Goal: Navigation & Orientation: Find specific page/section

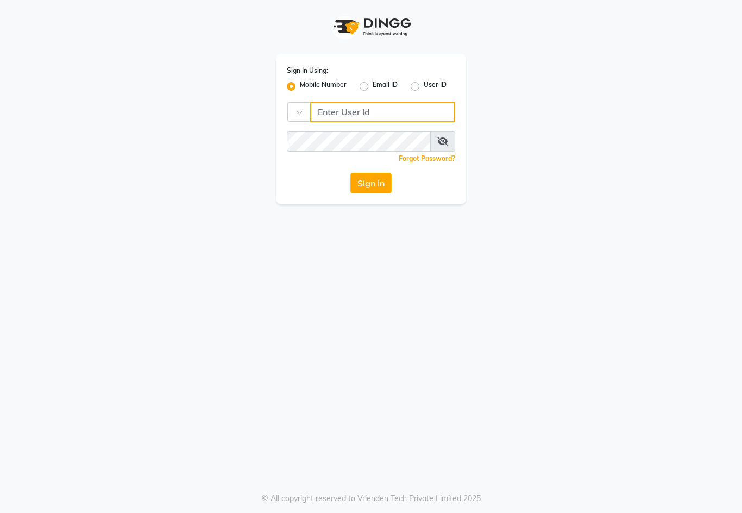
click at [353, 105] on input "Username" at bounding box center [382, 112] width 145 height 21
type input "9890928478"
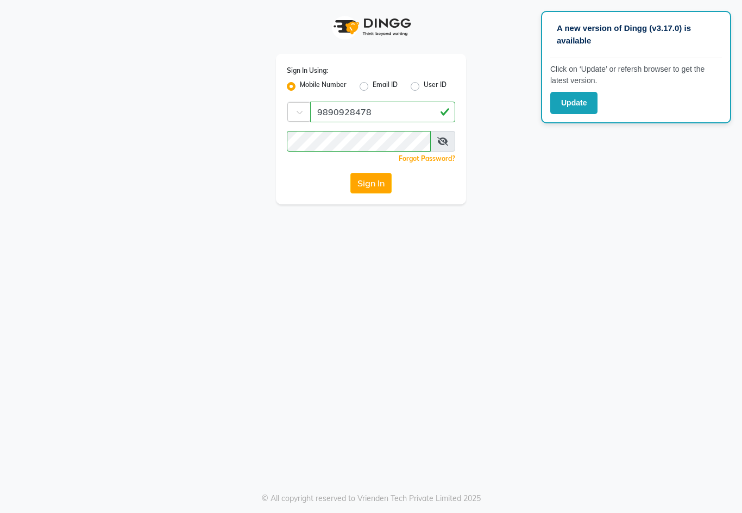
click at [372, 182] on button "Sign In" at bounding box center [371, 183] width 41 height 21
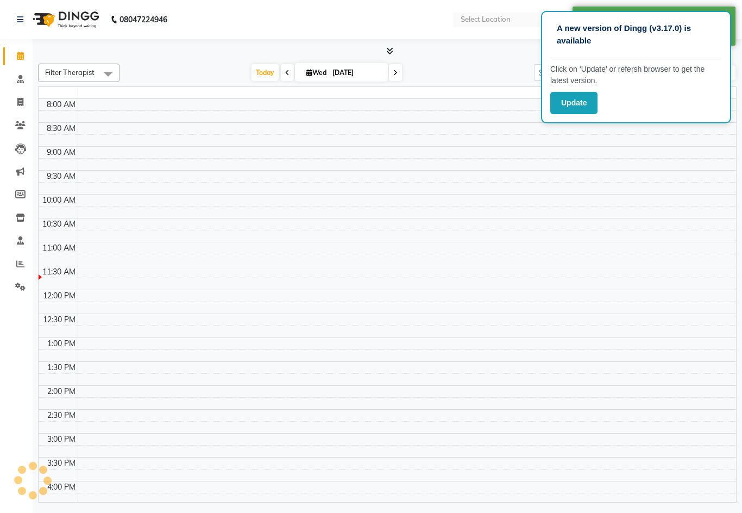
select select "en"
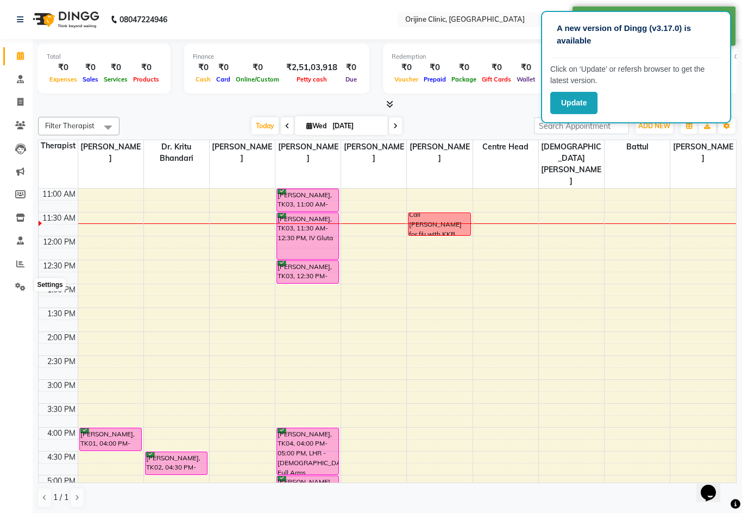
click at [19, 290] on span at bounding box center [20, 287] width 19 height 12
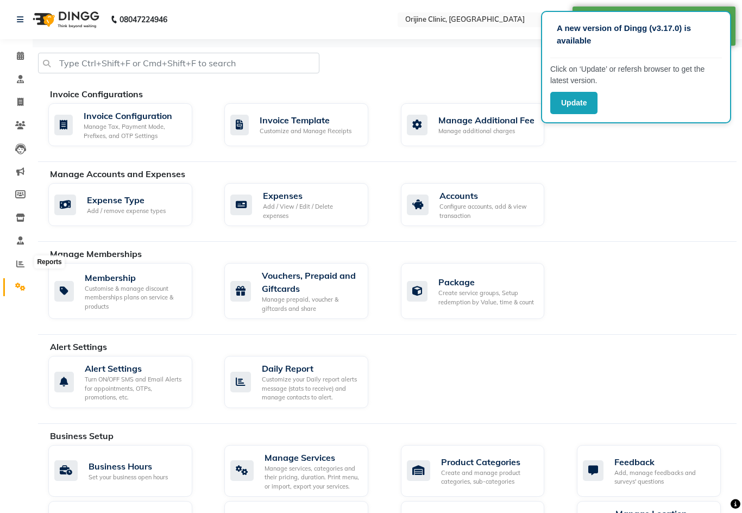
click at [20, 264] on icon at bounding box center [20, 264] width 8 height 8
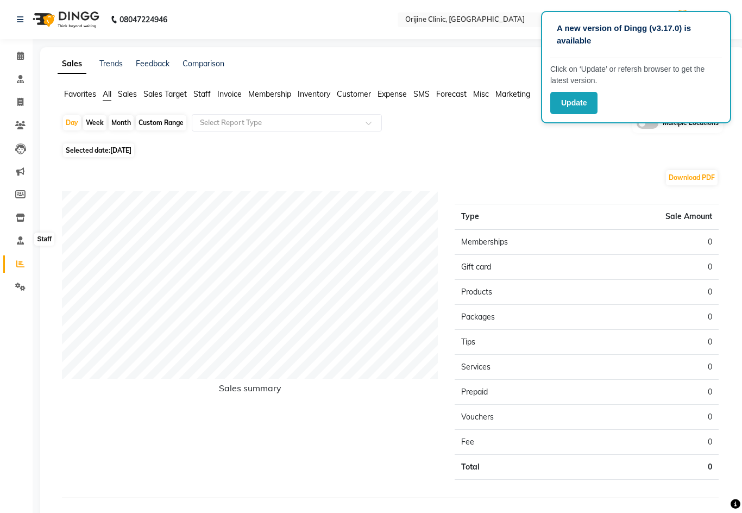
click at [17, 242] on icon at bounding box center [20, 240] width 7 height 8
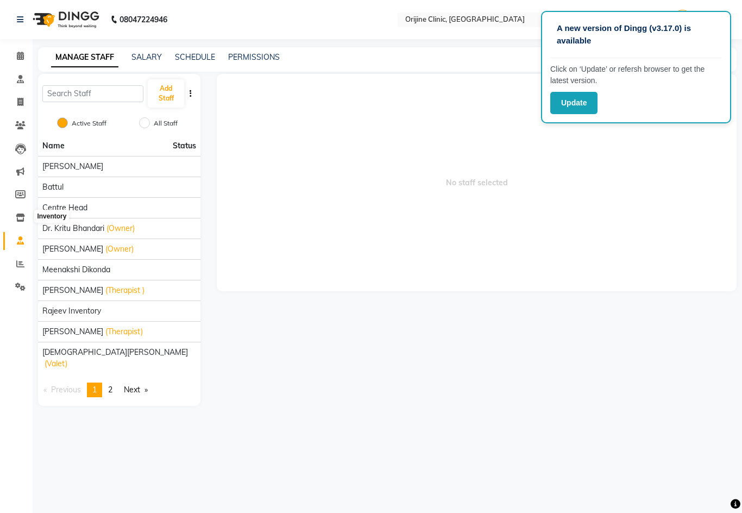
click at [22, 221] on span at bounding box center [20, 218] width 19 height 12
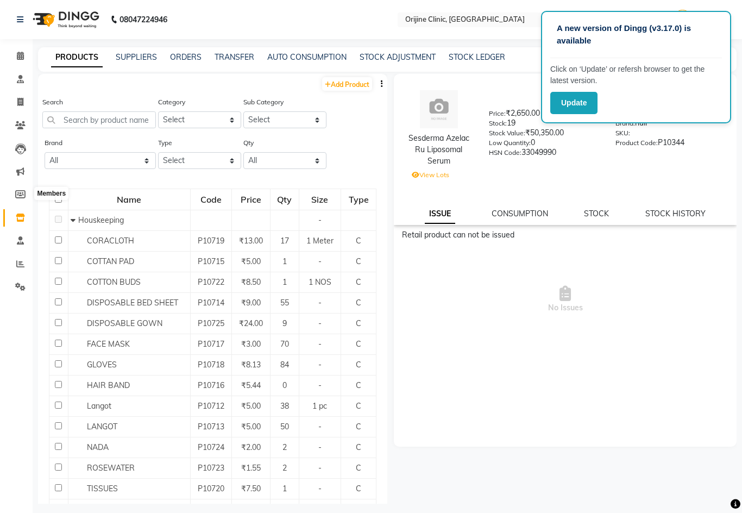
click at [21, 195] on icon at bounding box center [20, 194] width 10 height 8
select select
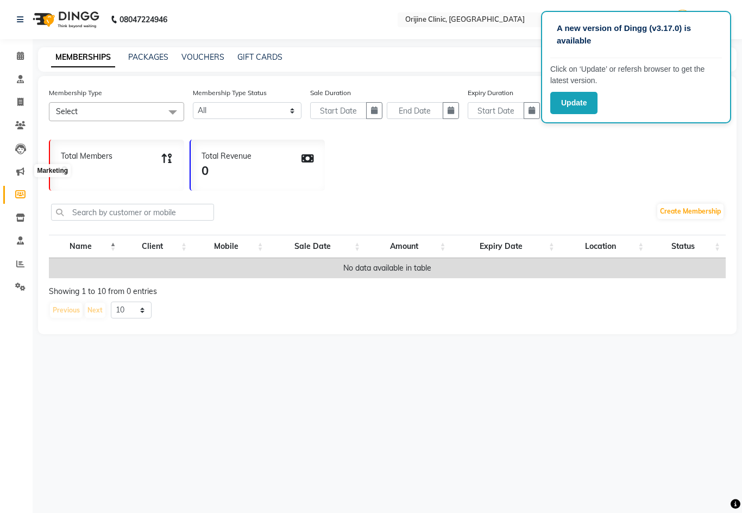
click at [20, 176] on span at bounding box center [20, 172] width 19 height 12
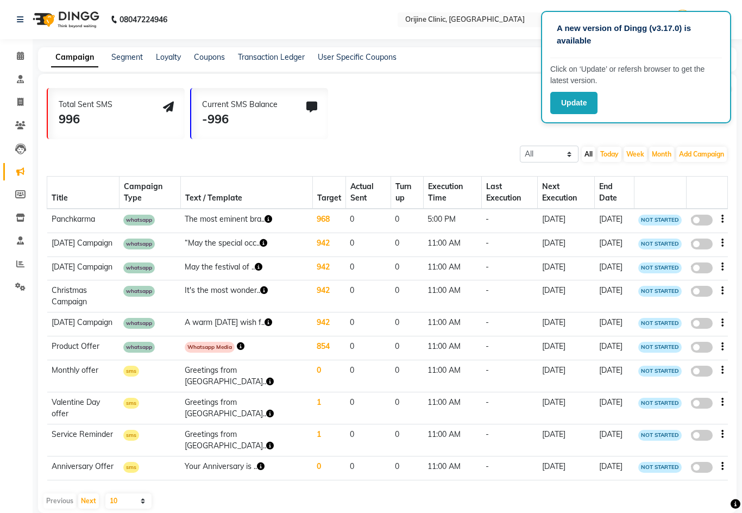
click at [24, 172] on icon at bounding box center [20, 171] width 8 height 8
click at [22, 150] on icon at bounding box center [20, 148] width 11 height 11
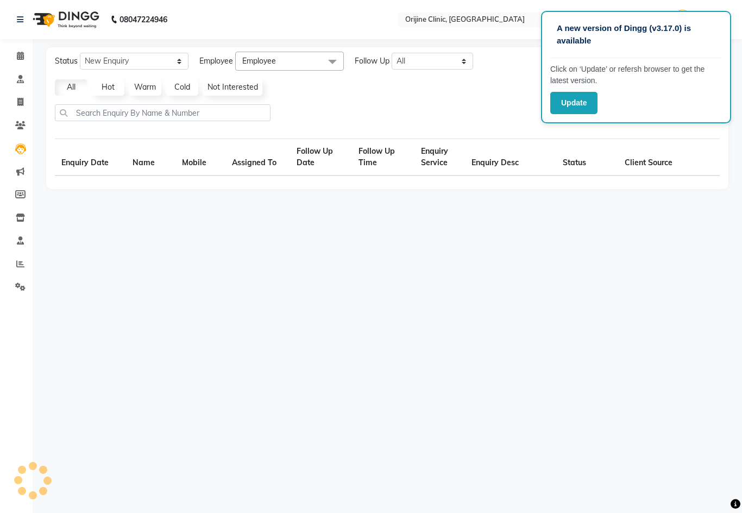
select select "10"
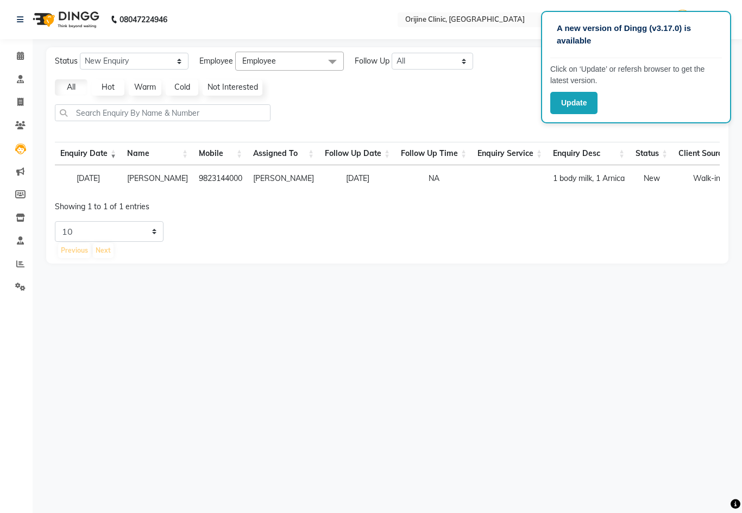
click at [20, 174] on icon at bounding box center [20, 171] width 8 height 8
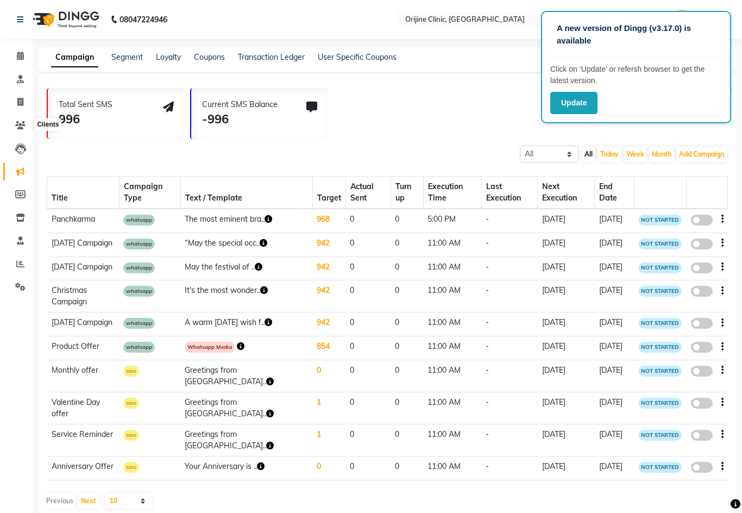
click at [19, 126] on icon at bounding box center [20, 125] width 10 height 8
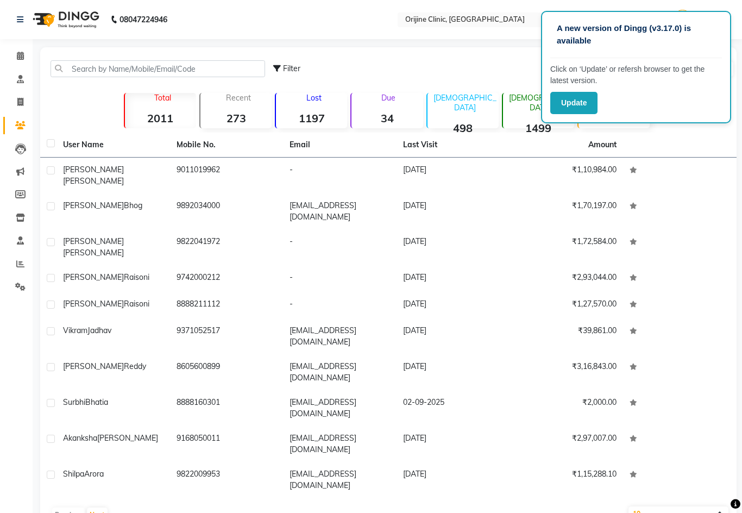
click at [466, 17] on div at bounding box center [493, 20] width 190 height 11
click at [455, 26] on div "Select Location × [GEOGRAPHIC_DATA], [GEOGRAPHIC_DATA]" at bounding box center [493, 19] width 190 height 15
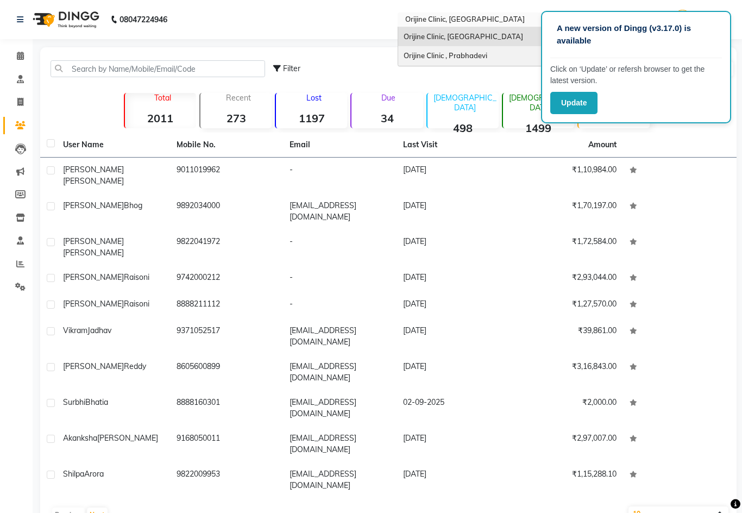
click at [404, 60] on span "Orijine Clinic , Prabhadevi" at bounding box center [446, 55] width 84 height 9
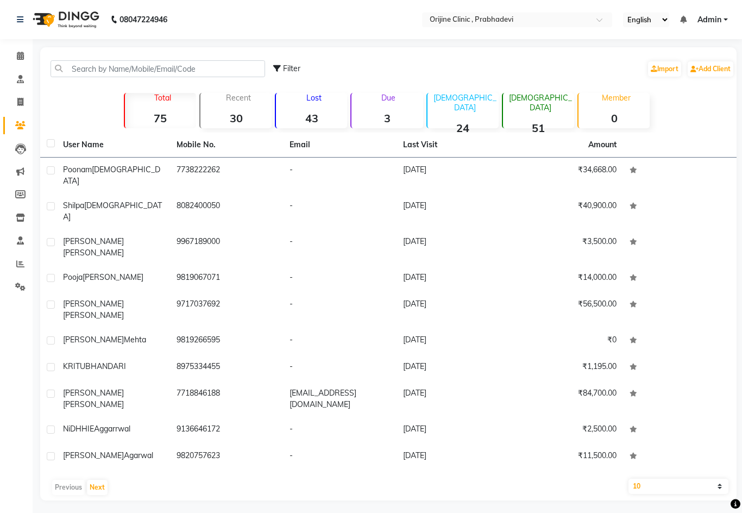
click at [23, 57] on icon at bounding box center [20, 56] width 7 height 8
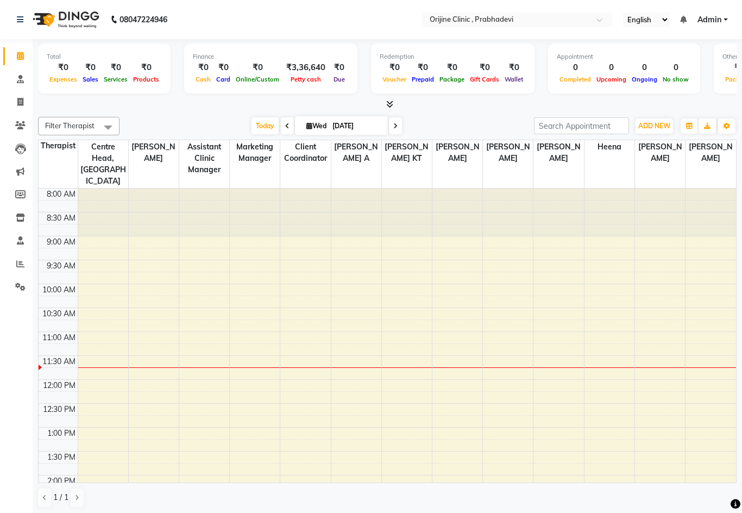
click at [18, 79] on icon at bounding box center [20, 79] width 7 height 8
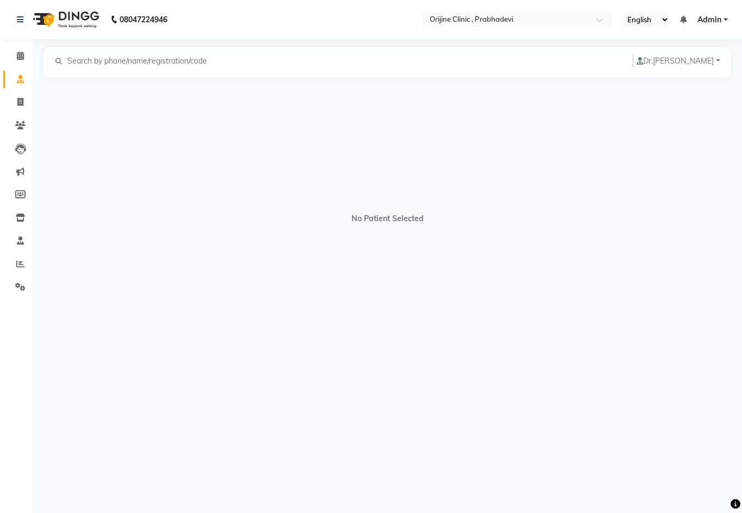
click at [16, 107] on span at bounding box center [20, 102] width 19 height 12
select select "service"
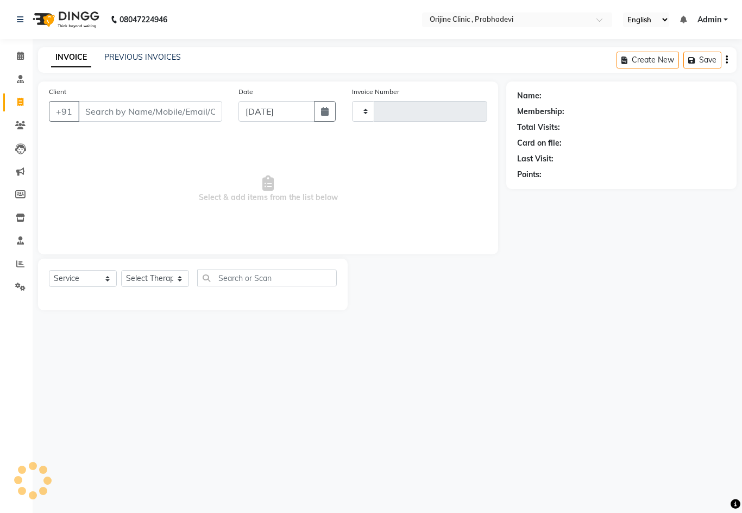
type input "0006"
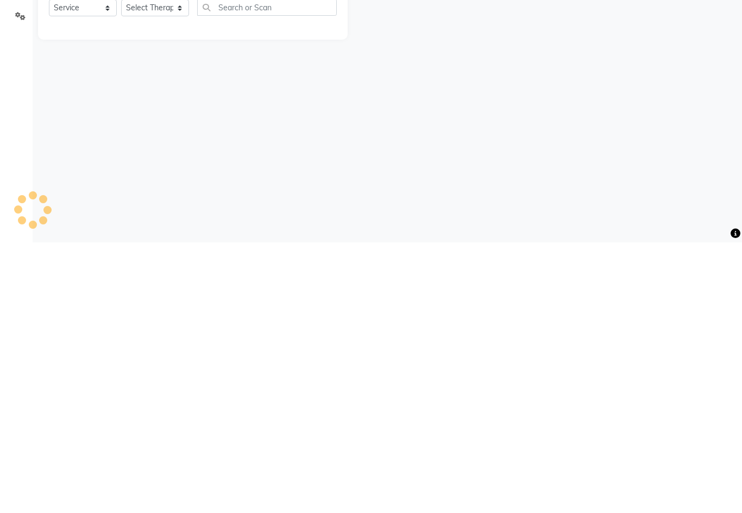
scroll to position [1, 0]
select select "8675"
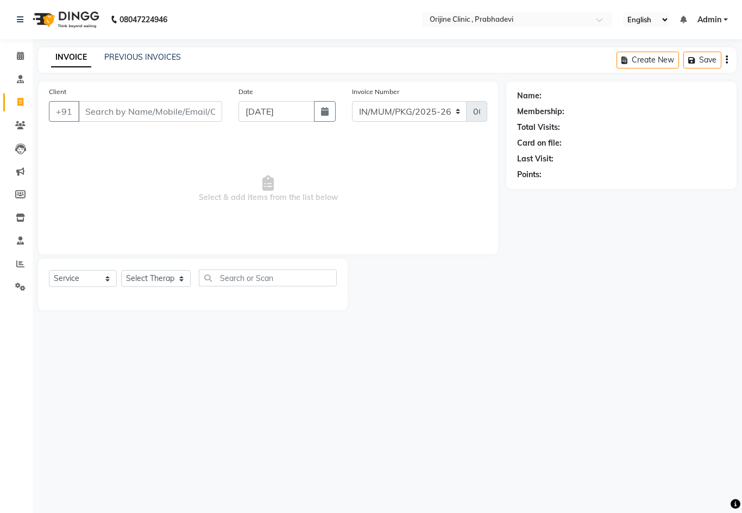
click at [21, 128] on icon at bounding box center [20, 125] width 10 height 8
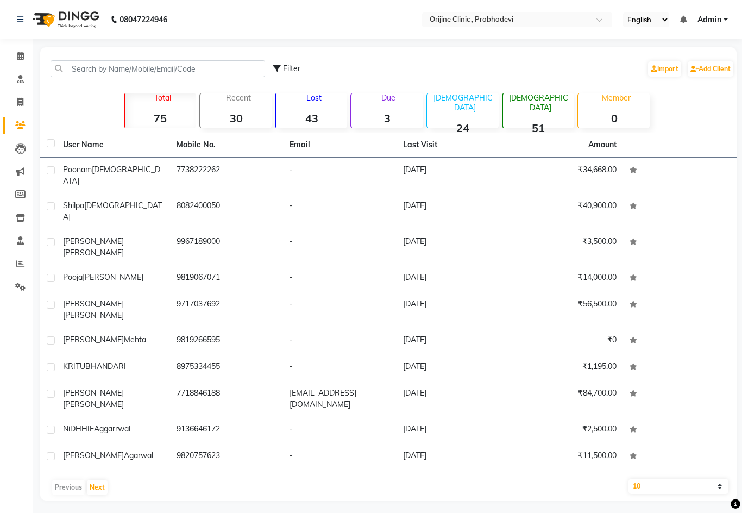
click at [20, 150] on icon at bounding box center [20, 148] width 11 height 11
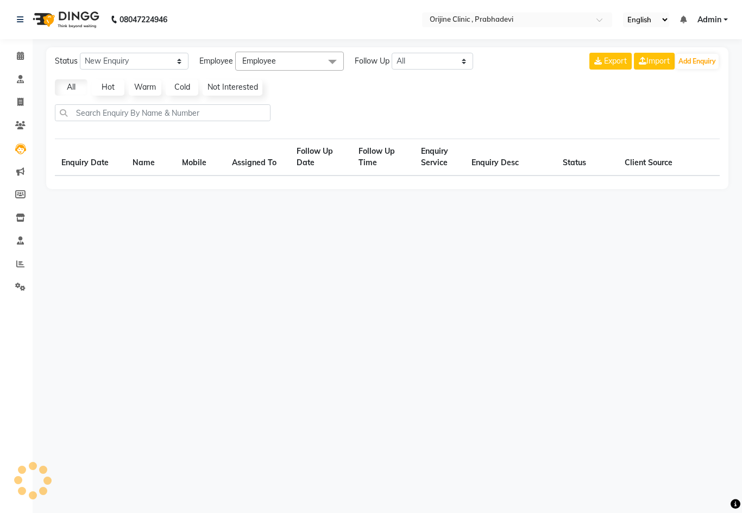
select select "10"
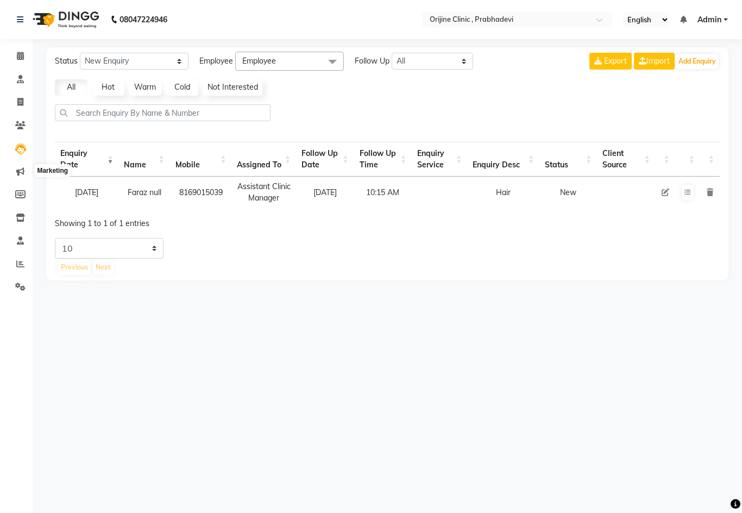
click at [21, 167] on icon at bounding box center [20, 171] width 8 height 8
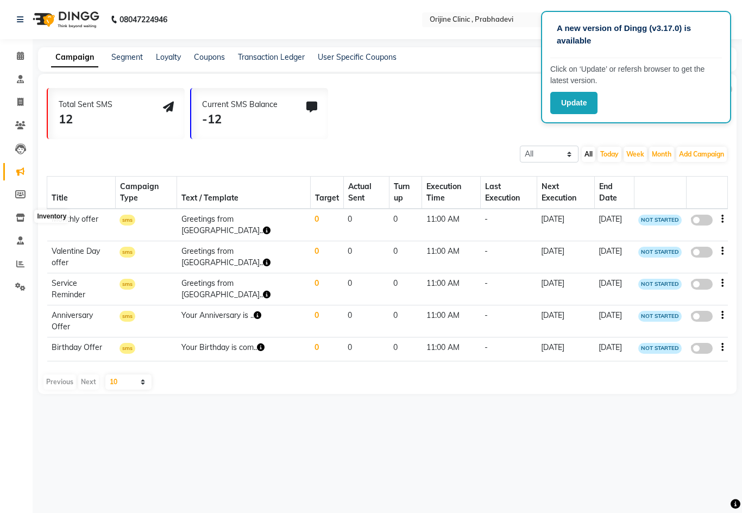
click at [18, 217] on icon at bounding box center [20, 218] width 9 height 8
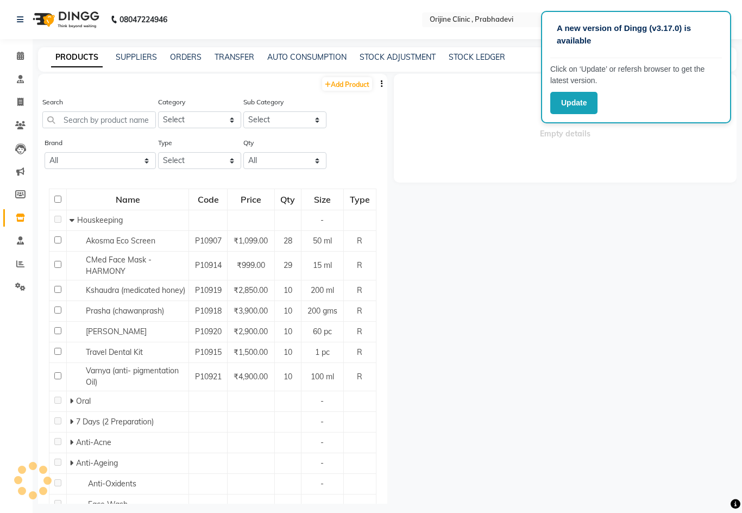
click at [12, 54] on span at bounding box center [20, 56] width 19 height 12
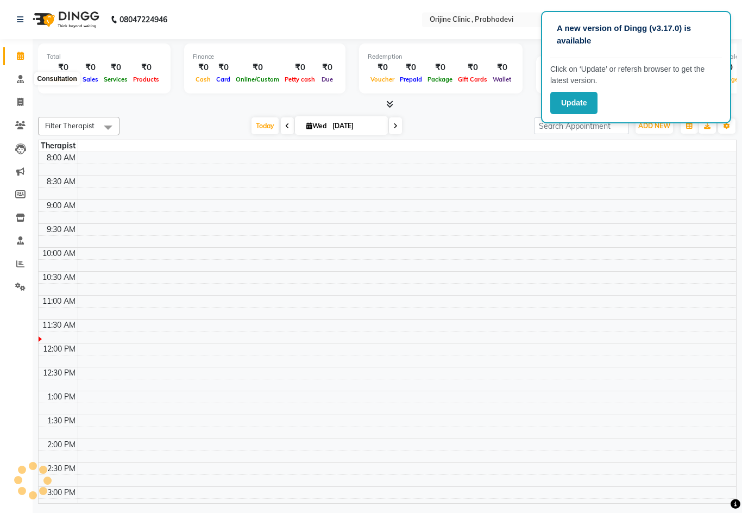
click at [17, 77] on icon at bounding box center [20, 79] width 7 height 8
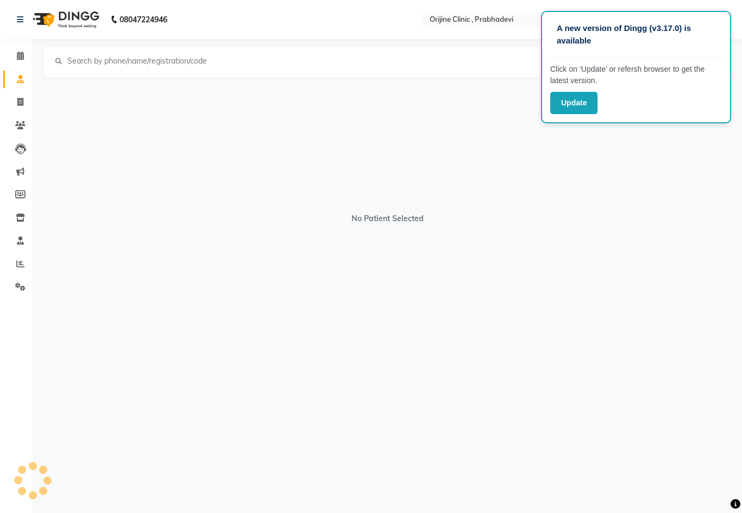
click at [18, 100] on icon at bounding box center [20, 102] width 6 height 8
select select "service"
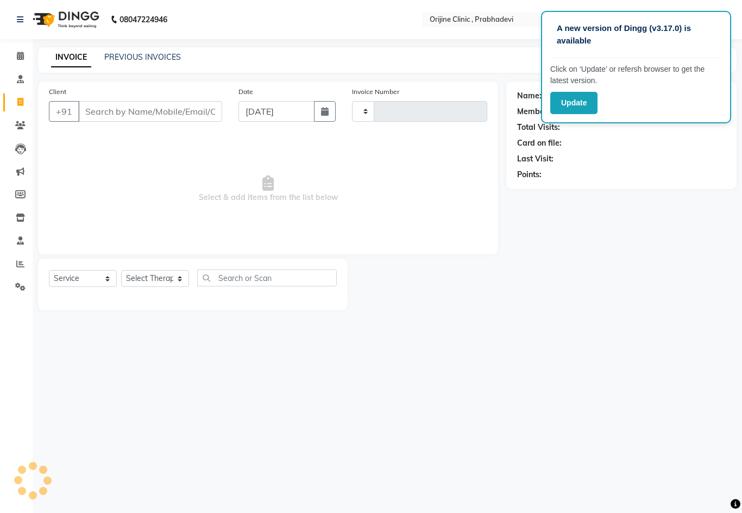
scroll to position [1, 0]
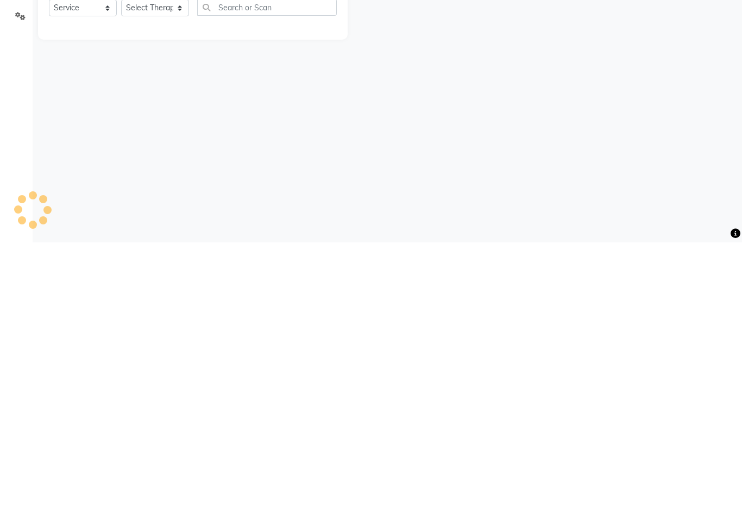
click at [565, 143] on div "A new version of Dingg (v3.17.0) is available Click on ‘Update’ or refersh brow…" at bounding box center [371, 256] width 742 height 513
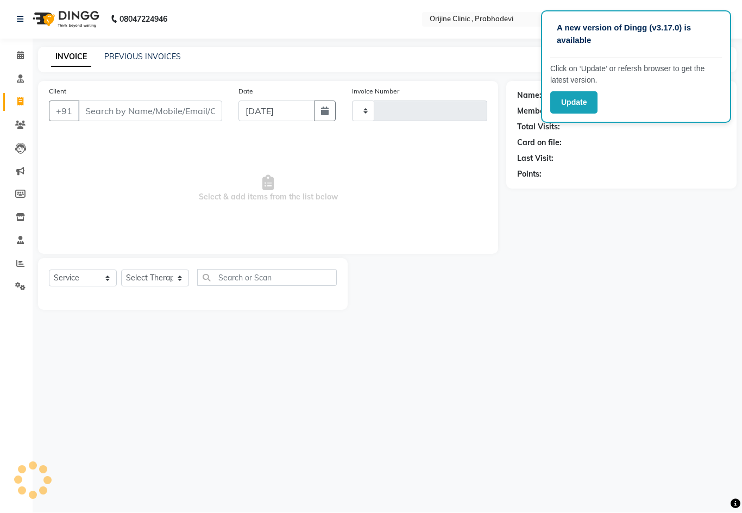
click at [15, 121] on icon at bounding box center [20, 125] width 10 height 8
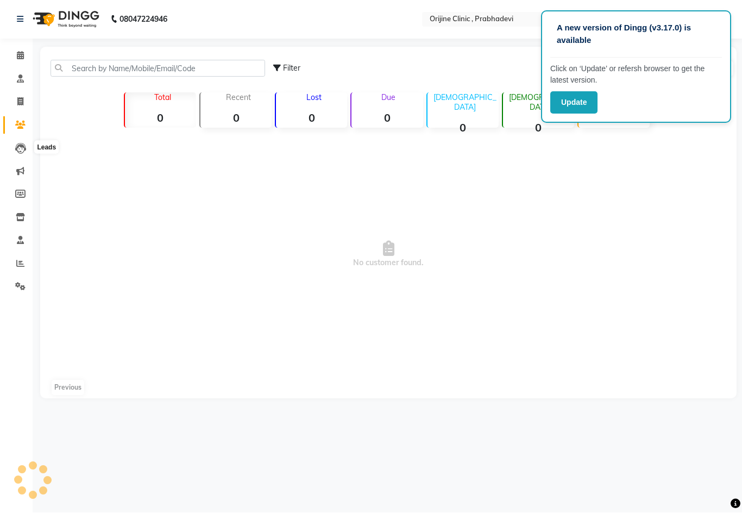
click at [20, 143] on icon at bounding box center [20, 148] width 11 height 11
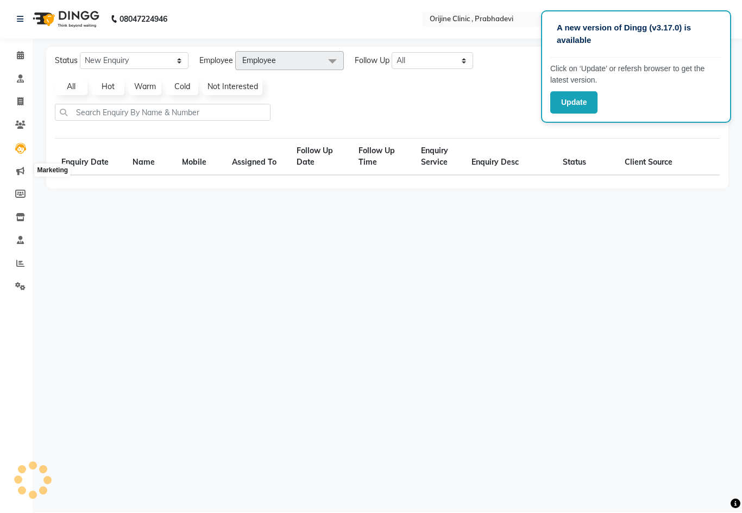
click at [18, 170] on icon at bounding box center [20, 171] width 8 height 8
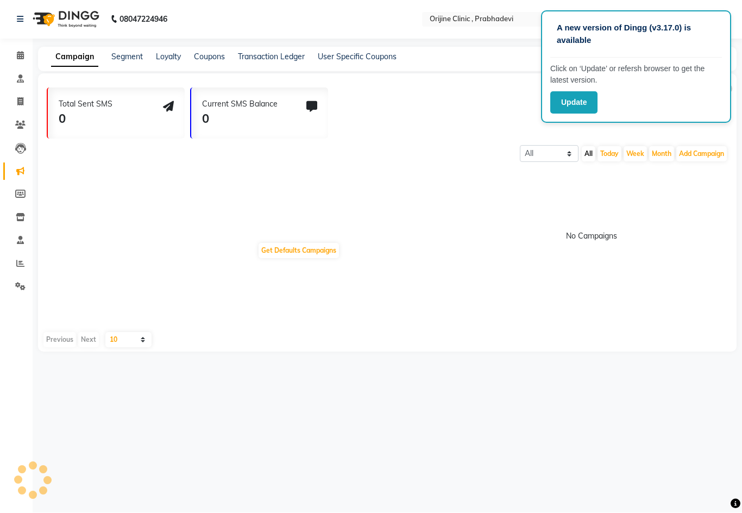
click at [18, 189] on span at bounding box center [20, 195] width 19 height 12
select select
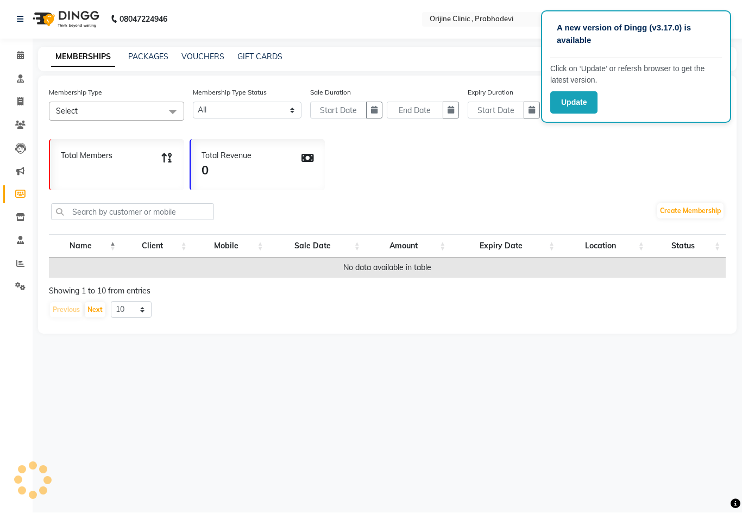
click at [145, 59] on link "PACKAGES" at bounding box center [148, 57] width 40 height 10
select select
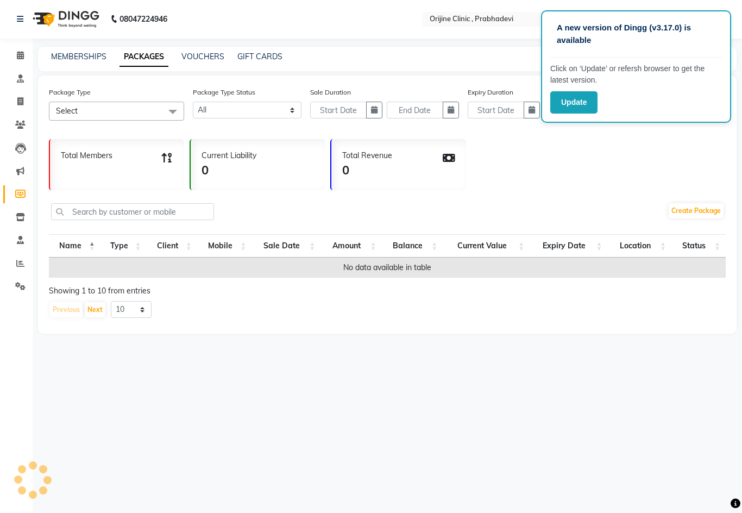
click at [202, 59] on link "VOUCHERS" at bounding box center [203, 57] width 43 height 10
select select
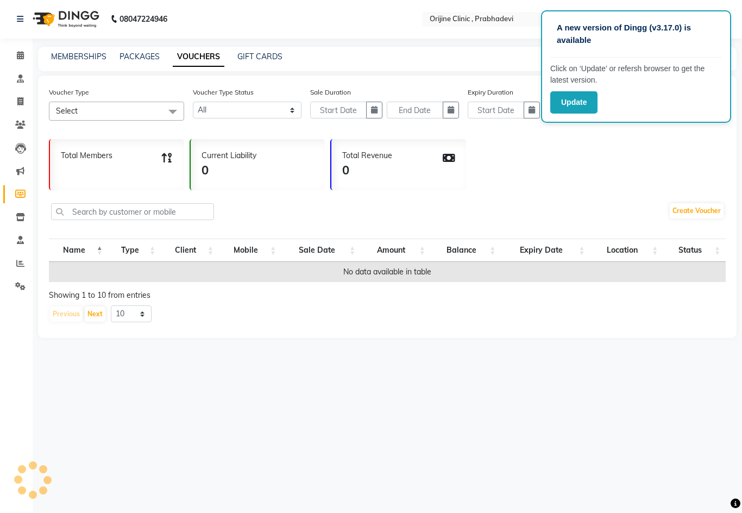
click at [259, 53] on link "GIFT CARDS" at bounding box center [259, 57] width 45 height 10
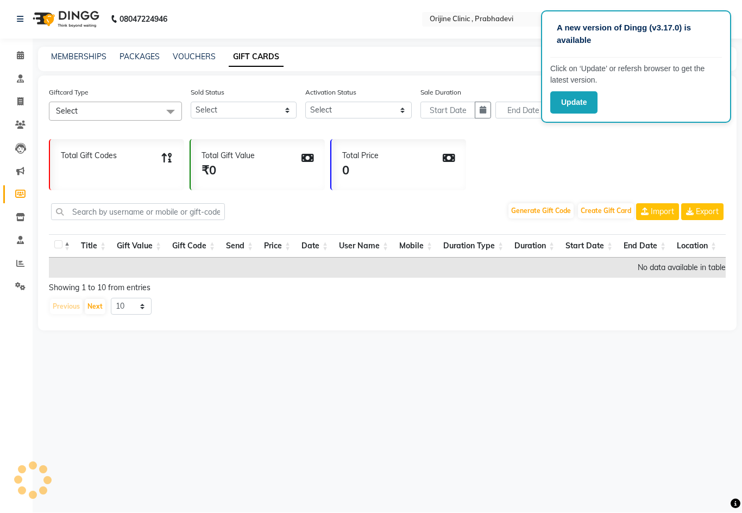
click at [77, 52] on link "MEMBERSHIPS" at bounding box center [78, 57] width 55 height 10
select select
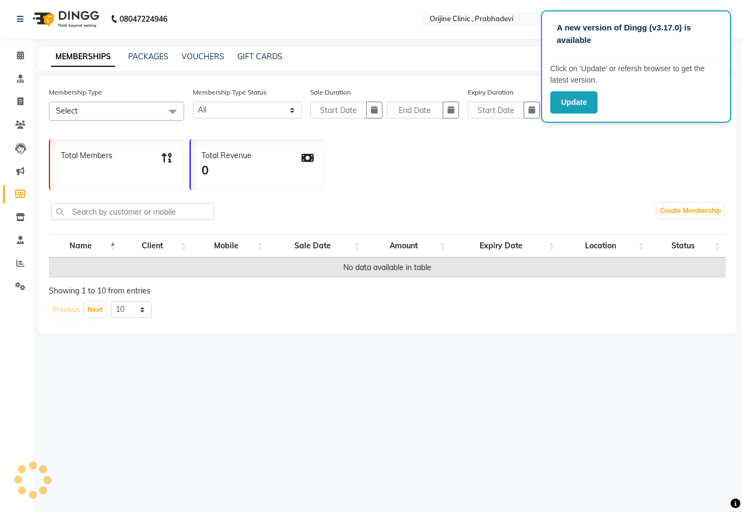
click at [149, 53] on link "PACKAGES" at bounding box center [148, 57] width 40 height 10
select select
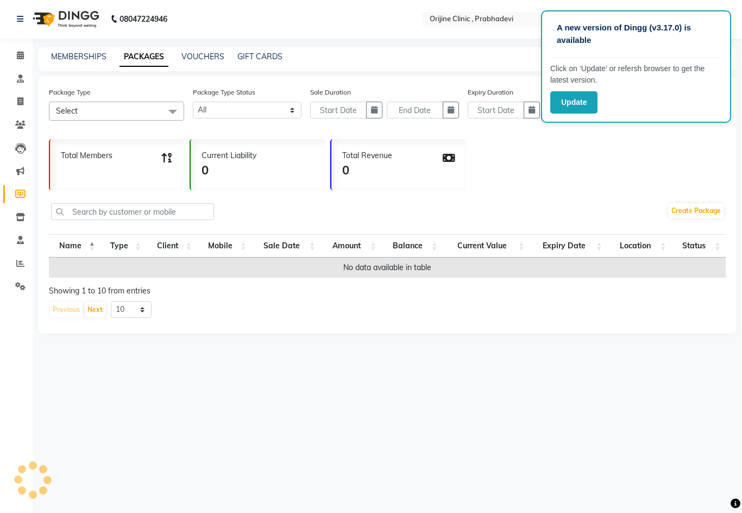
click at [212, 57] on link "VOUCHERS" at bounding box center [203, 57] width 43 height 10
select select
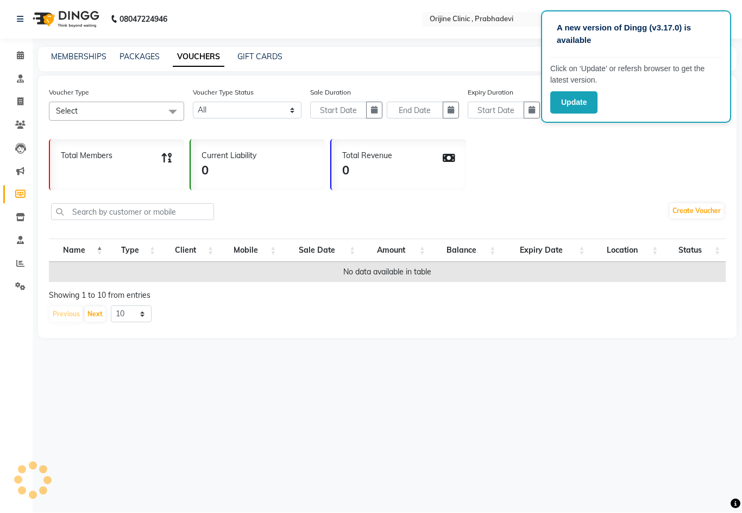
click at [135, 61] on link "PACKAGES" at bounding box center [140, 57] width 40 height 10
select select
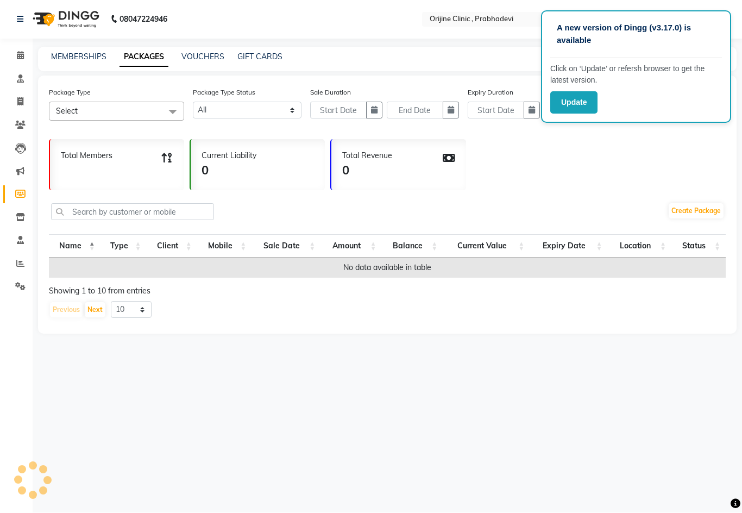
click at [206, 58] on link "VOUCHERS" at bounding box center [203, 57] width 43 height 10
select select
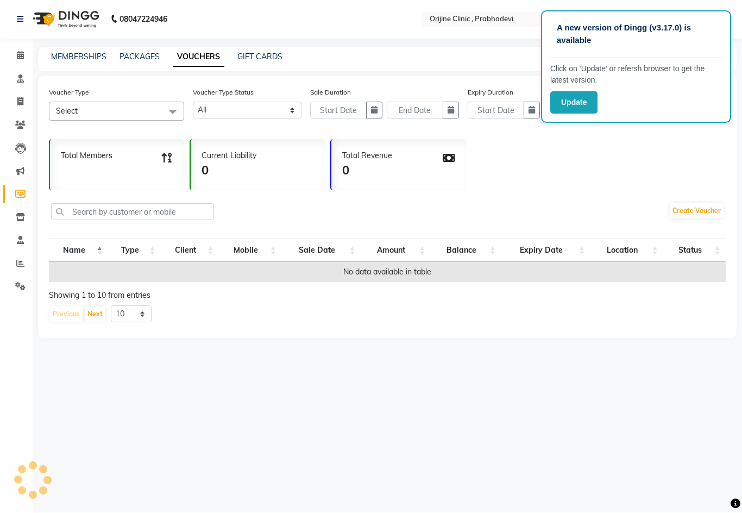
click at [259, 60] on link "GIFT CARDS" at bounding box center [259, 57] width 45 height 10
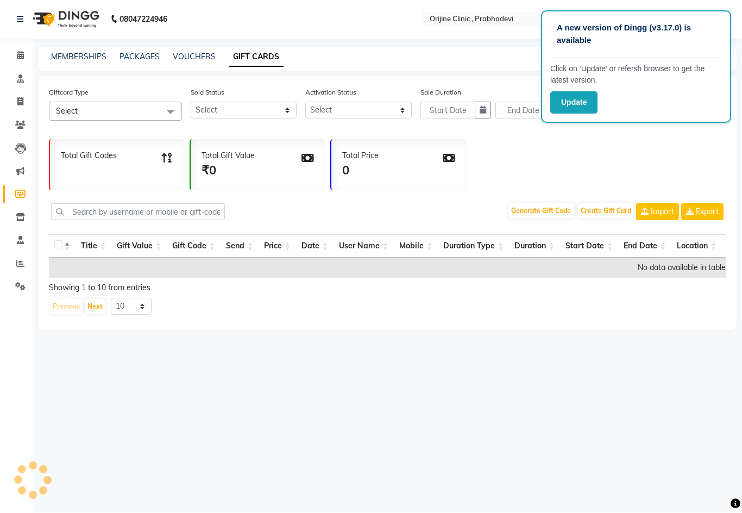
click at [15, 209] on link "Inventory" at bounding box center [16, 218] width 26 height 18
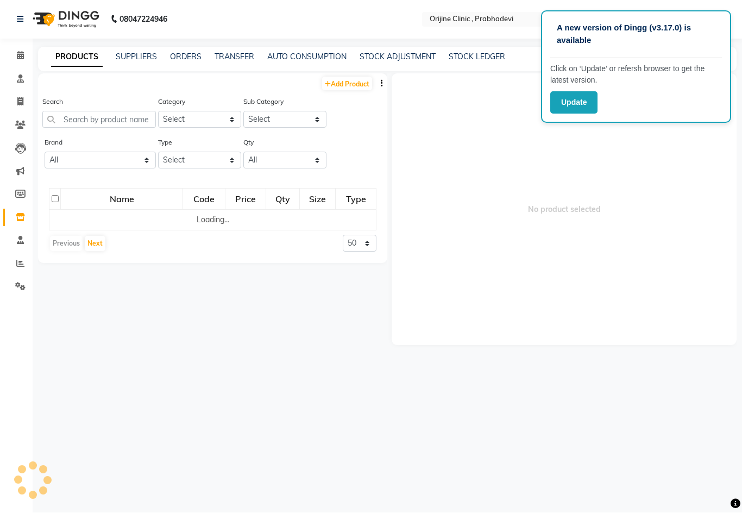
scroll to position [1, 0]
click at [3, 224] on link "Inventory" at bounding box center [16, 218] width 26 height 18
click at [16, 231] on link "Staff" at bounding box center [16, 240] width 26 height 18
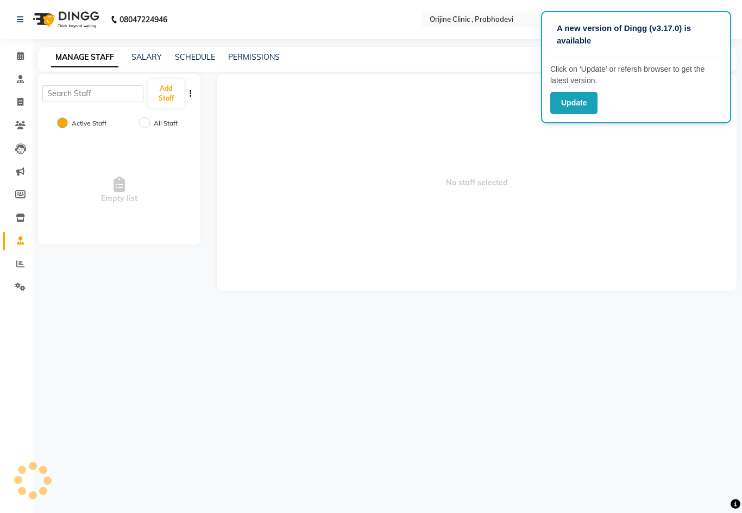
click at [18, 258] on span at bounding box center [20, 264] width 19 height 12
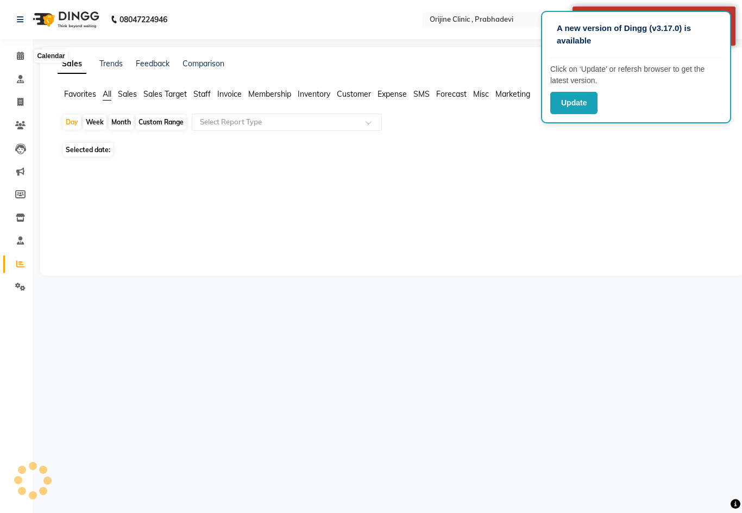
click at [11, 52] on span at bounding box center [20, 56] width 19 height 12
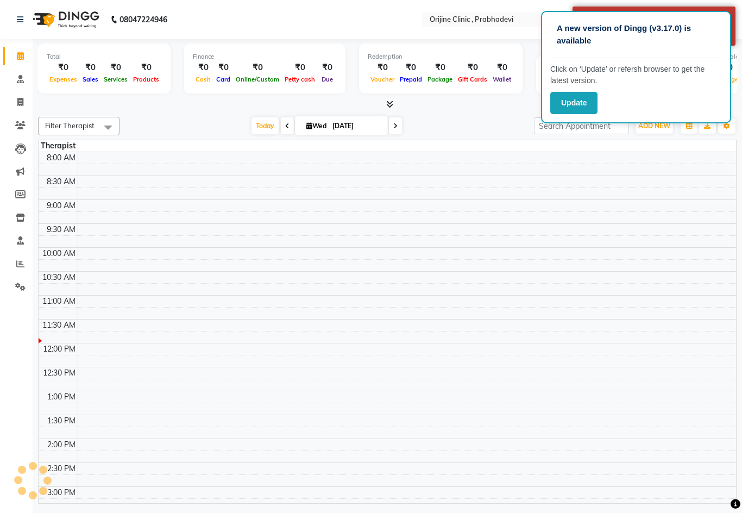
click at [18, 81] on icon at bounding box center [20, 79] width 7 height 8
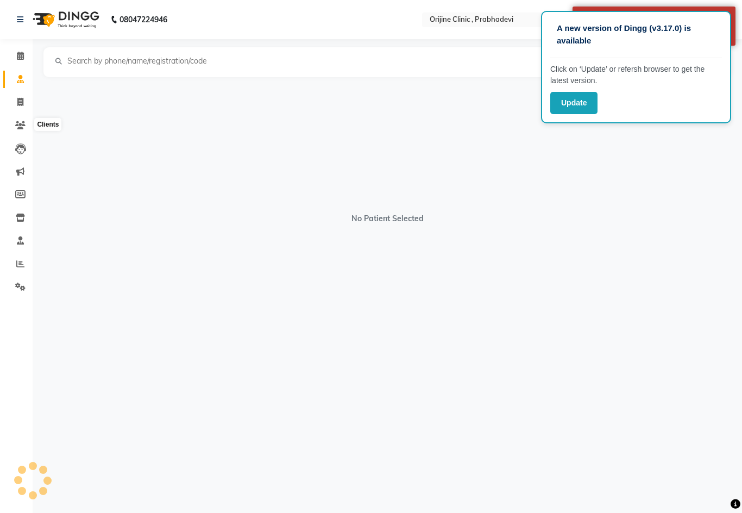
click at [16, 121] on icon at bounding box center [20, 125] width 10 height 8
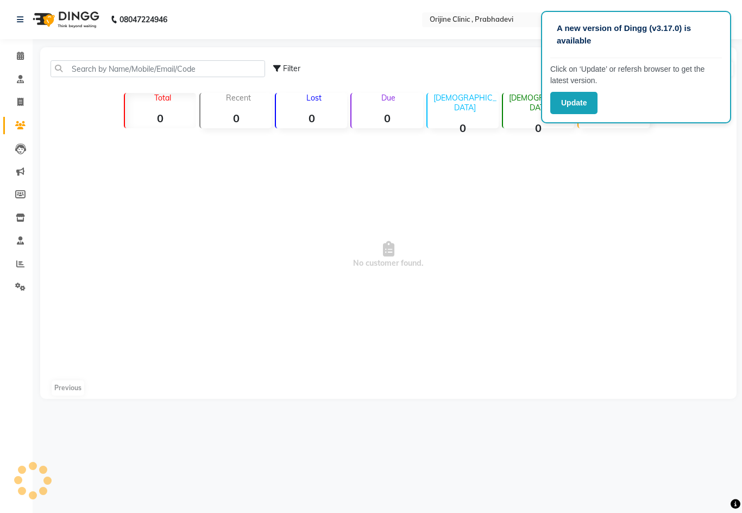
click at [15, 141] on link "Leads" at bounding box center [16, 149] width 26 height 18
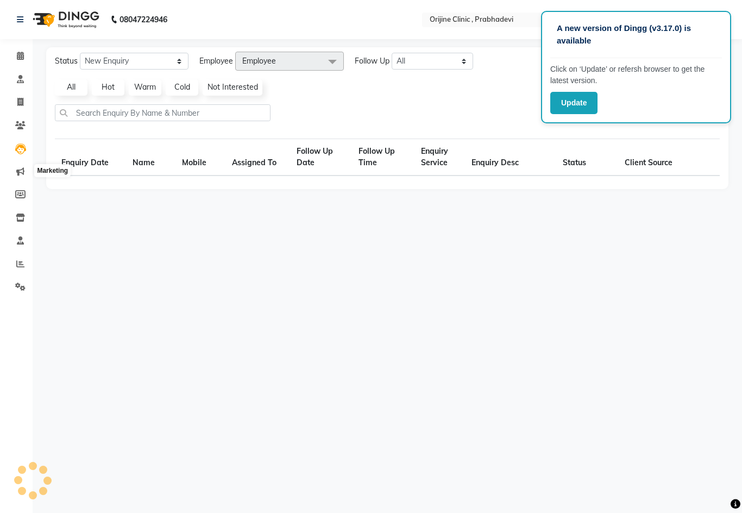
click at [15, 168] on span at bounding box center [20, 172] width 19 height 12
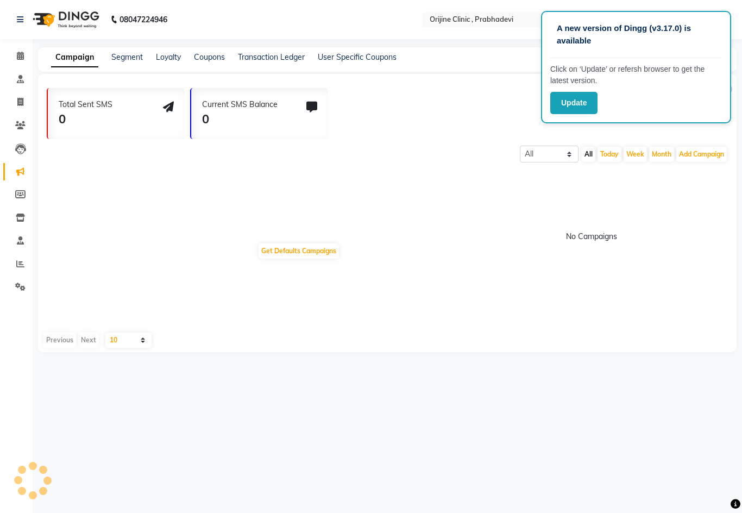
click at [15, 189] on span at bounding box center [20, 195] width 19 height 12
select select
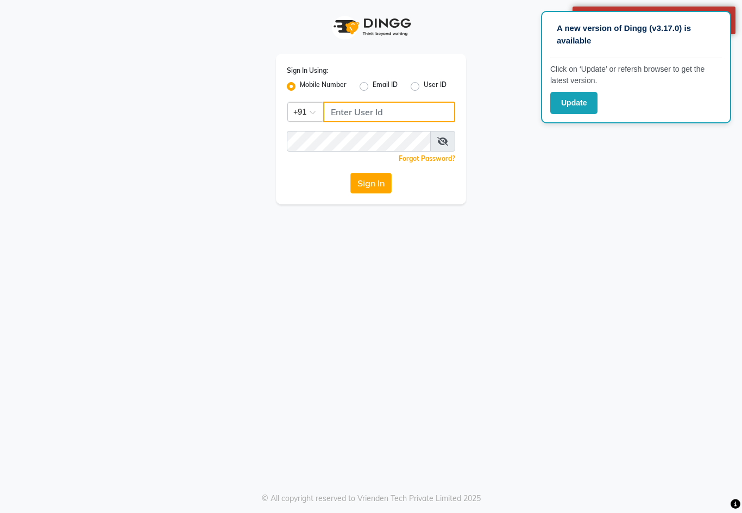
click at [343, 107] on input "Username" at bounding box center [389, 112] width 132 height 21
